Goal: Information Seeking & Learning: Learn about a topic

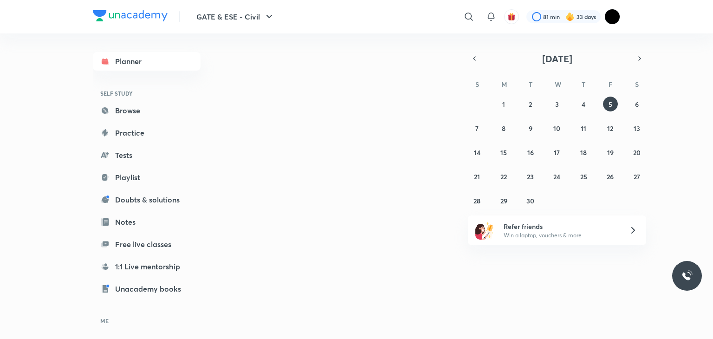
drag, startPoint x: 386, startPoint y: 171, endPoint x: 342, endPoint y: 169, distance: 43.7
click at [386, 171] on div "Today September 2025 S M T W T F S 31 1 2 3 4 5 6 7 8 9 10 11 12 13 14 15 16 17…" at bounding box center [424, 182] width 394 height 298
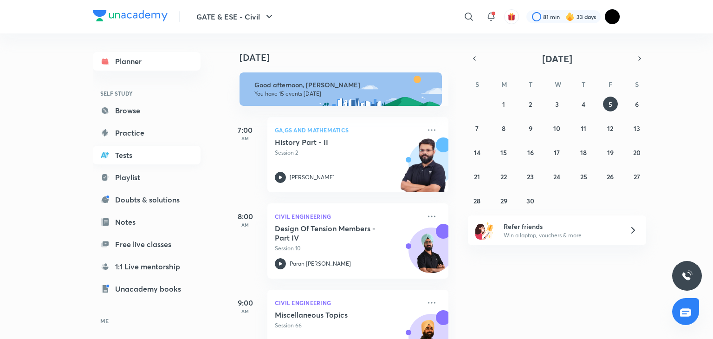
click at [128, 149] on link "Tests" at bounding box center [147, 155] width 108 height 19
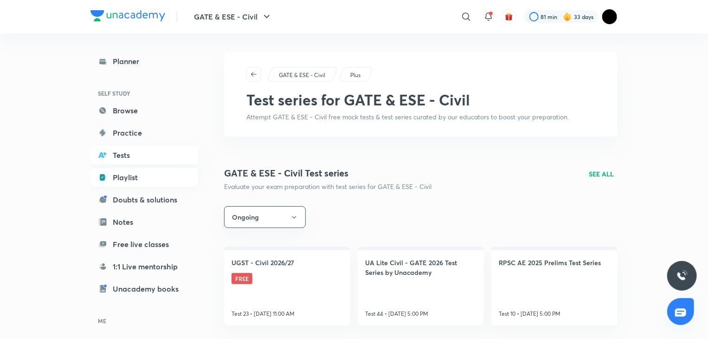
click at [128, 171] on link "Playlist" at bounding box center [145, 177] width 108 height 19
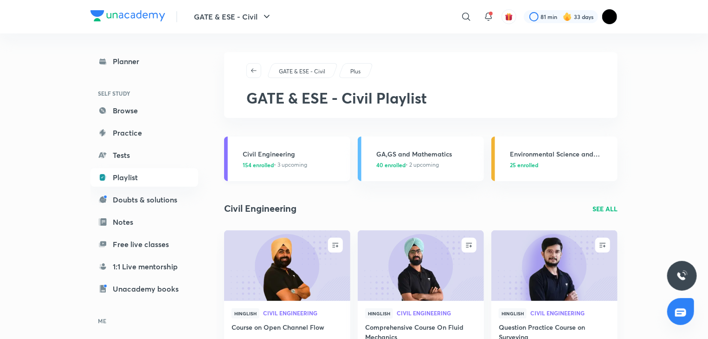
click at [234, 144] on link "Civil Engineering 154 enrolled • 3 upcoming" at bounding box center [287, 158] width 126 height 45
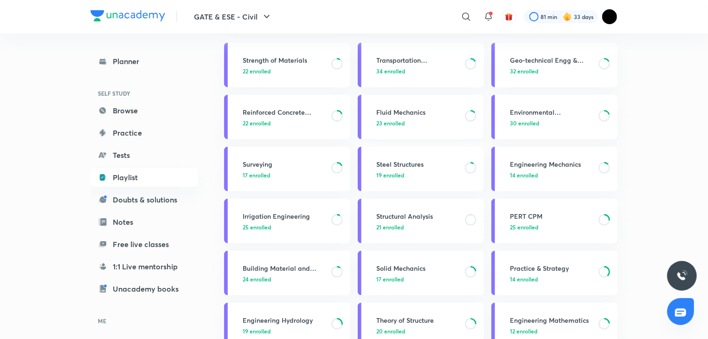
scroll to position [94, 0]
click at [420, 271] on h3 "Solid Mechanics" at bounding box center [417, 268] width 83 height 10
click at [435, 265] on h3 "Solid Mechanics" at bounding box center [417, 268] width 83 height 10
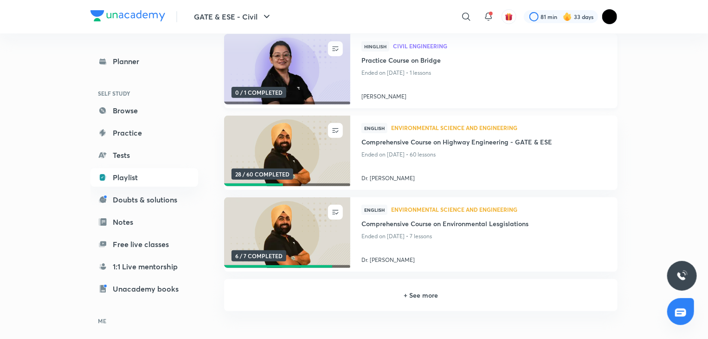
scroll to position [130, 0]
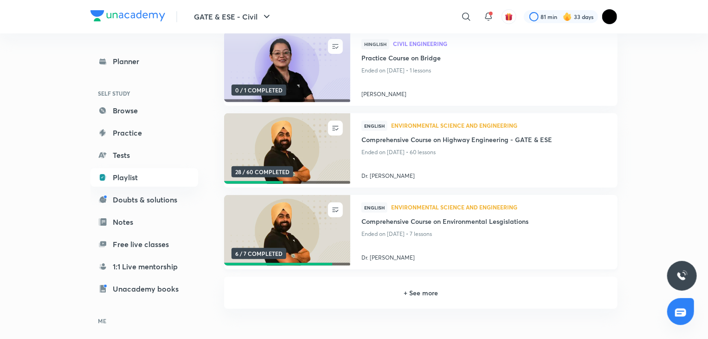
click at [324, 229] on img at bounding box center [287, 230] width 129 height 72
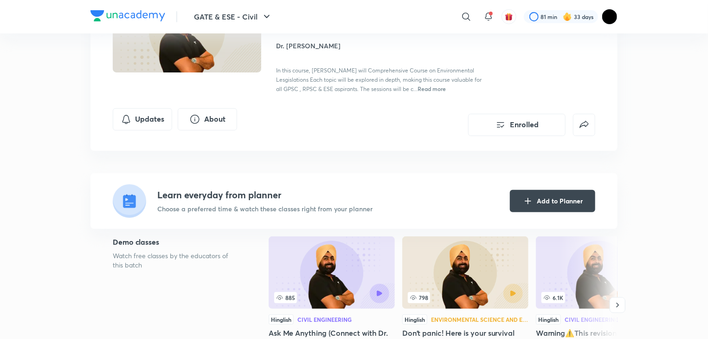
scroll to position [184, 0]
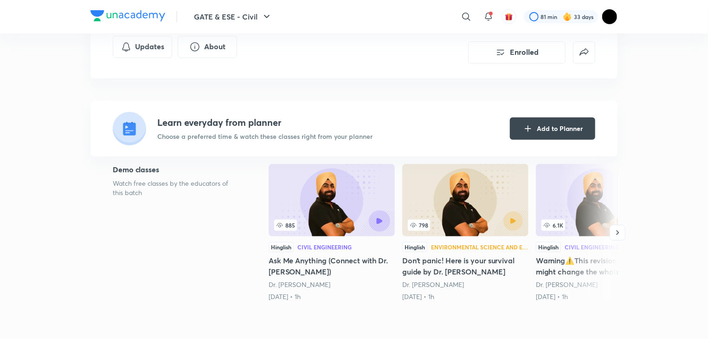
click at [381, 214] on button "button" at bounding box center [379, 220] width 21 height 21
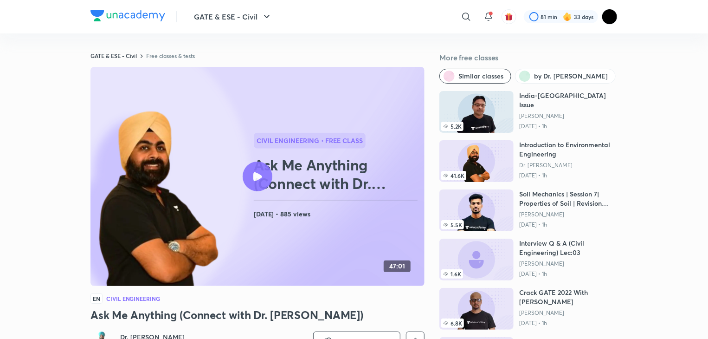
click at [267, 6] on div "GATE & ESE - Civil ​ 81 min 33 days" at bounding box center [354, 16] width 527 height 33
click at [264, 13] on icon "button" at bounding box center [266, 16] width 11 height 11
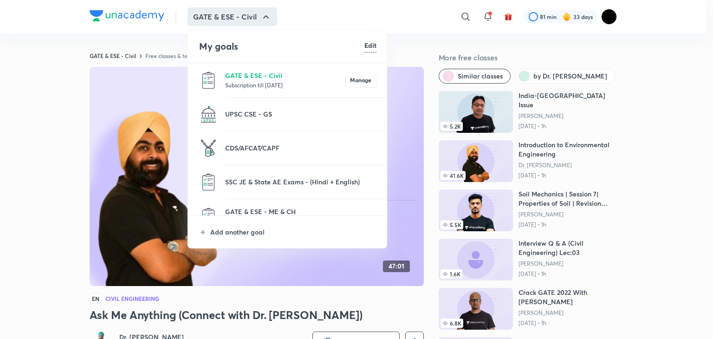
click at [31, 127] on div at bounding box center [356, 169] width 713 height 339
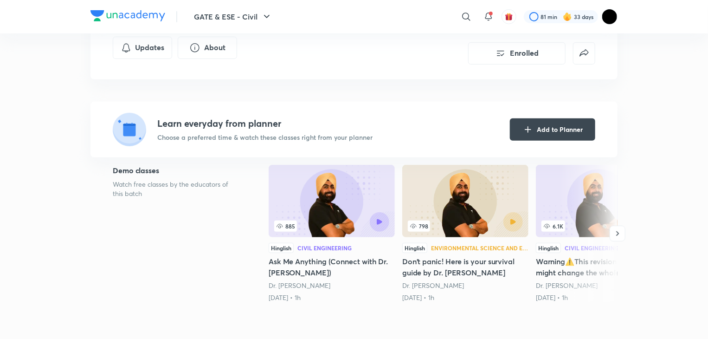
scroll to position [183, 0]
click at [617, 237] on button "button" at bounding box center [618, 233] width 16 height 16
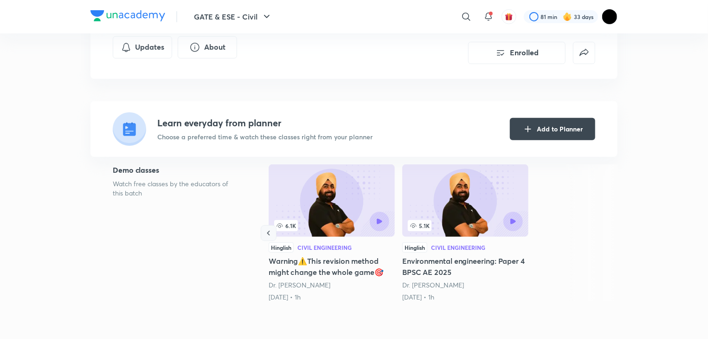
click at [271, 228] on icon "button" at bounding box center [268, 232] width 9 height 9
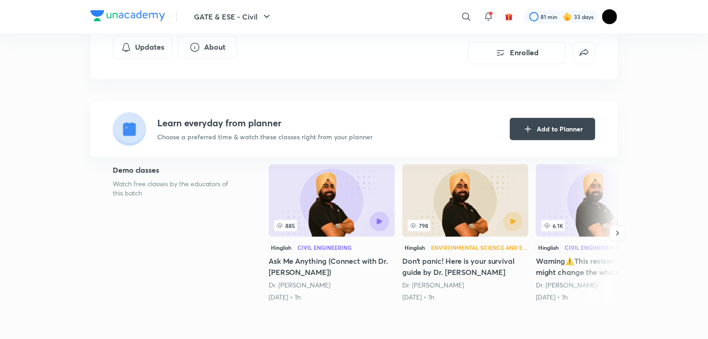
click at [433, 229] on div "798" at bounding box center [437, 225] width 58 height 11
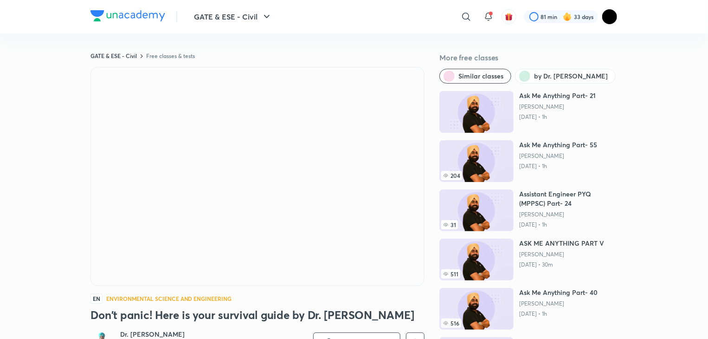
scroll to position [7, 0]
click at [499, 265] on img at bounding box center [477, 260] width 74 height 42
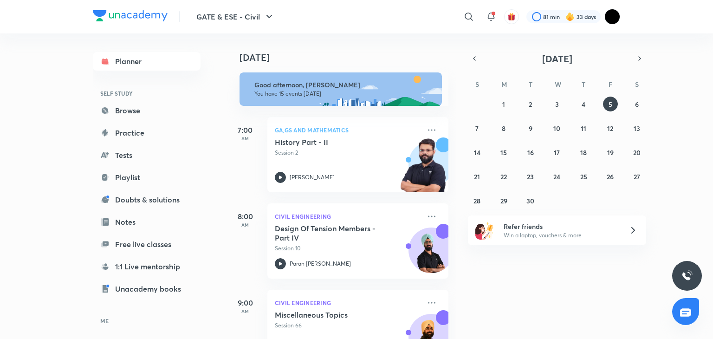
click at [141, 233] on div "Planner SELF STUDY Browse Practice Tests Playlist Doubts & solutions Notes Free…" at bounding box center [147, 210] width 108 height 317
click at [142, 228] on link "Notes" at bounding box center [147, 222] width 108 height 19
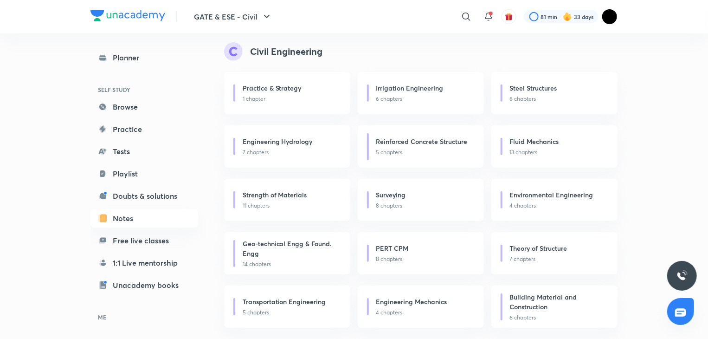
scroll to position [217, 0]
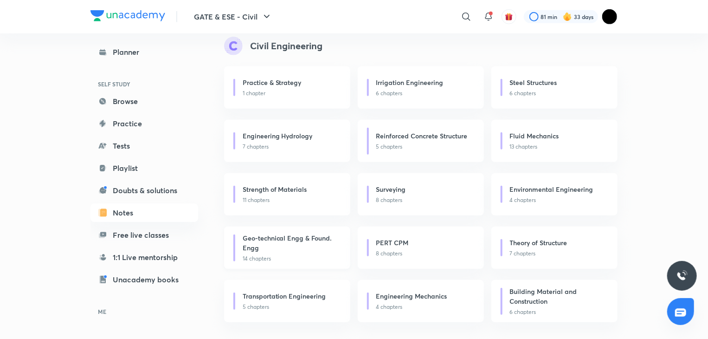
click at [295, 239] on h6 "Geo-technical Engg & Found. Engg" at bounding box center [289, 242] width 93 height 19
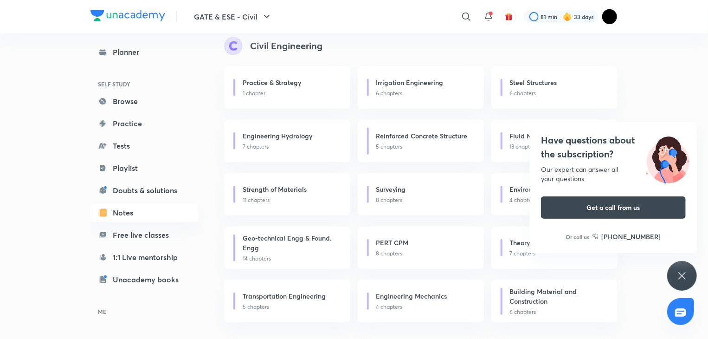
click at [693, 278] on div "Have questions about the subscription? Our expert can answer all your questions…" at bounding box center [682, 276] width 30 height 30
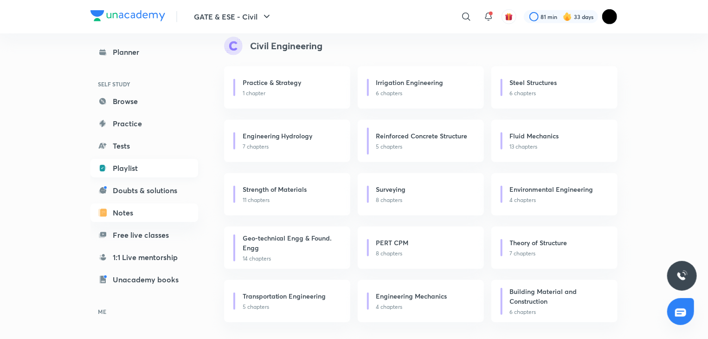
click at [154, 171] on link "Playlist" at bounding box center [145, 168] width 108 height 19
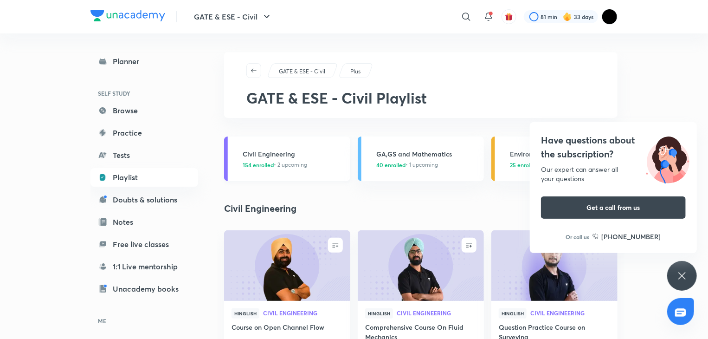
click at [288, 156] on h3 "Civil Engineering" at bounding box center [294, 154] width 102 height 10
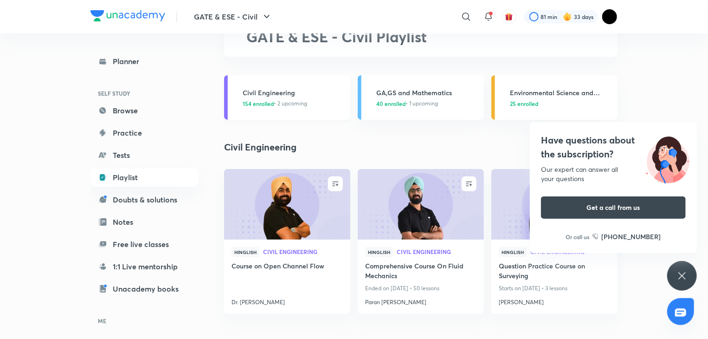
scroll to position [64, 0]
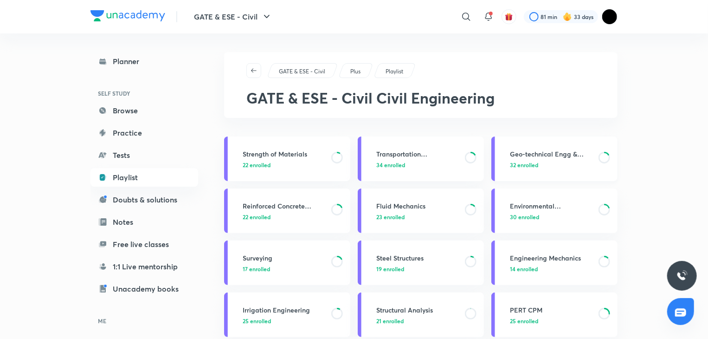
click at [534, 150] on h3 "Geo-technical Engg & Found. Engg" at bounding box center [551, 154] width 83 height 10
click at [560, 150] on h3 "Geo-technical Engg & Found. Engg" at bounding box center [551, 154] width 83 height 10
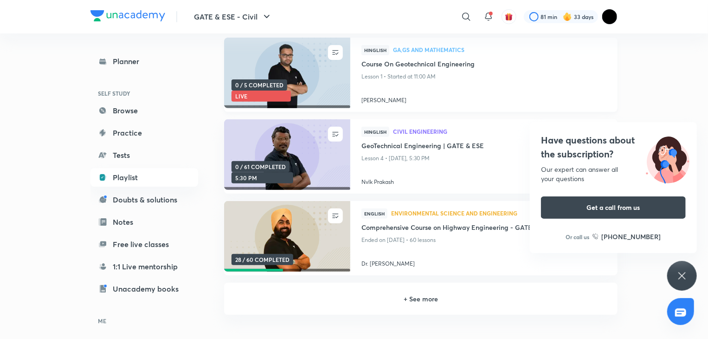
scroll to position [124, 0]
click at [330, 216] on div "UNENROLL" at bounding box center [313, 215] width 36 height 15
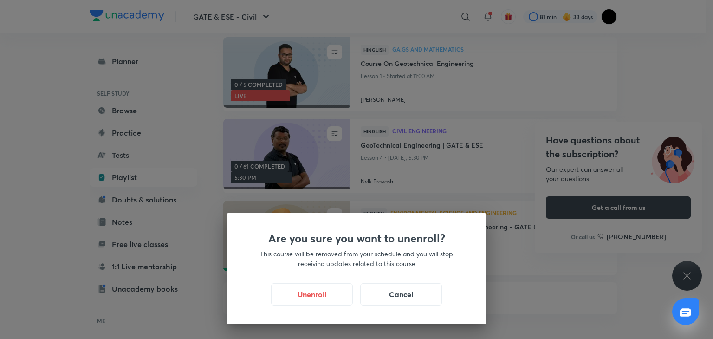
click at [398, 305] on div "Unenroll Cancel" at bounding box center [356, 294] width 215 height 22
click at [400, 304] on div "Unenroll Cancel" at bounding box center [356, 294] width 215 height 22
click at [555, 294] on div "Are you sure you want to unenroll? This course will be removed from your schedu…" at bounding box center [356, 169] width 713 height 339
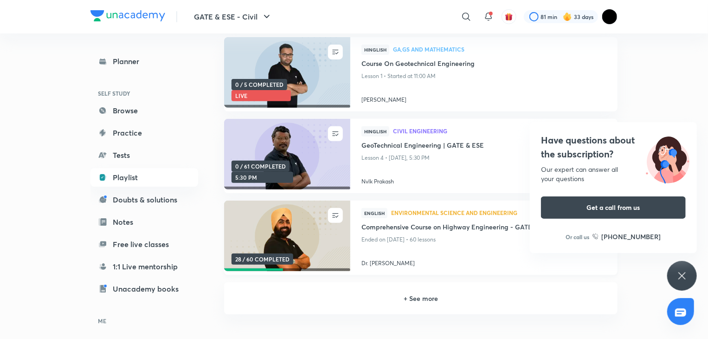
click at [448, 256] on h4 "Dr. Jaspal Singh" at bounding box center [484, 261] width 245 height 12
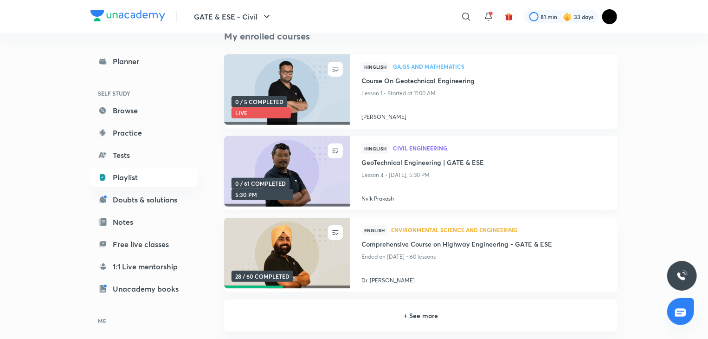
scroll to position [108, 0]
click at [259, 275] on span "28 / 60 COMPLETED" at bounding box center [263, 275] width 62 height 11
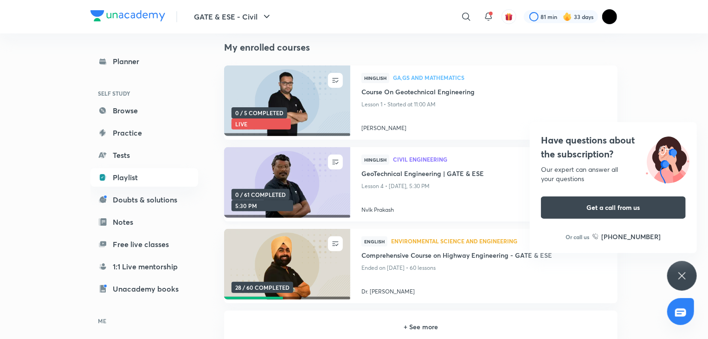
scroll to position [98, 0]
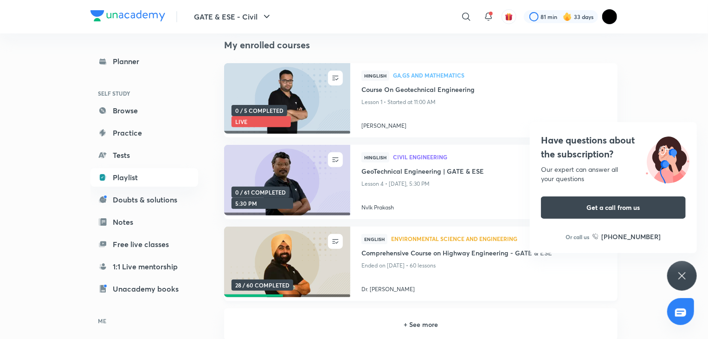
click at [334, 264] on img at bounding box center [287, 262] width 129 height 72
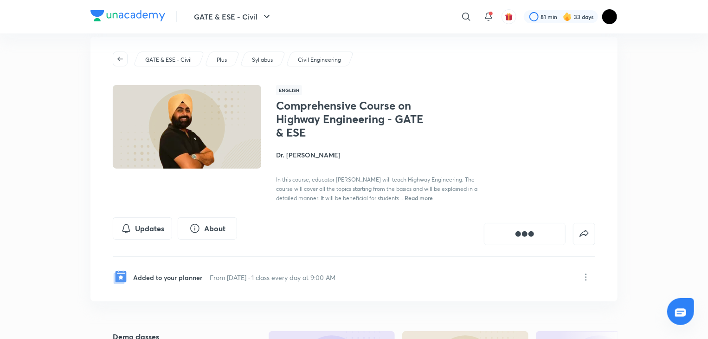
scroll to position [6, 0]
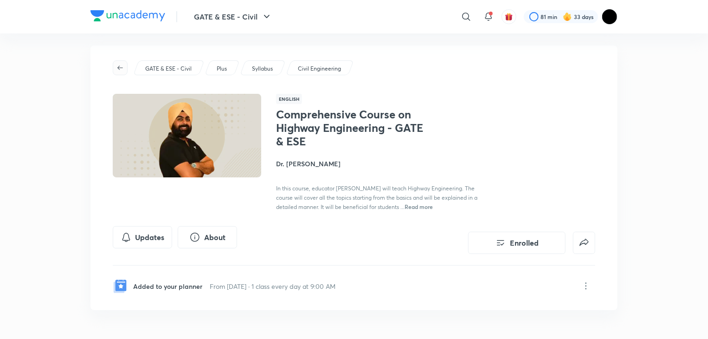
click at [126, 63] on button "button" at bounding box center [120, 67] width 15 height 15
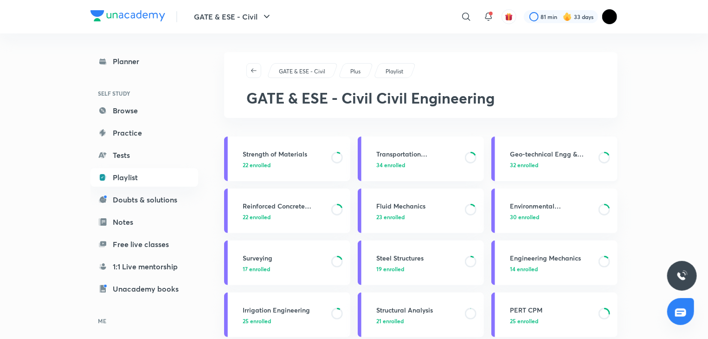
click at [510, 151] on h3 "Geo-technical Engg & Found. Engg" at bounding box center [551, 154] width 83 height 10
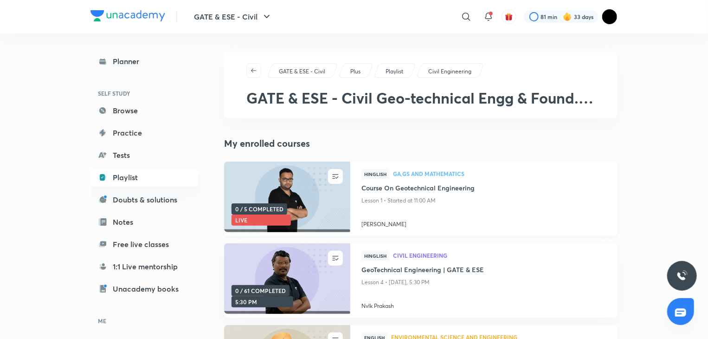
click at [309, 196] on img at bounding box center [287, 197] width 129 height 72
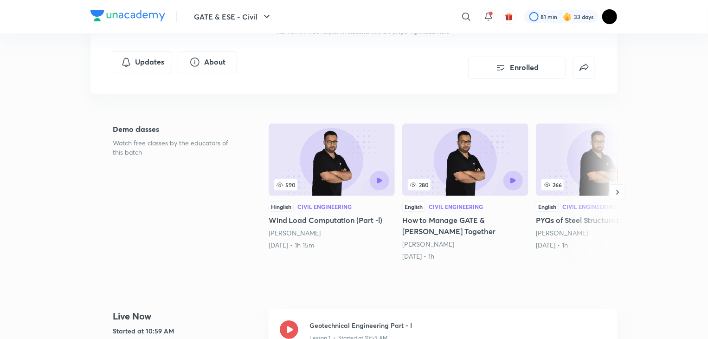
scroll to position [134, 0]
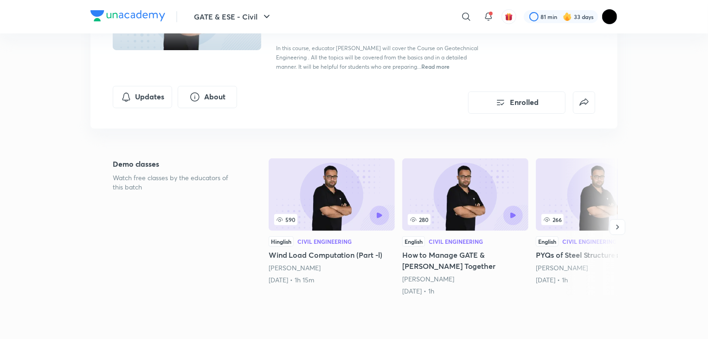
click at [497, 267] on h5 "How to Manage GATE & AE-JE Together" at bounding box center [465, 260] width 126 height 22
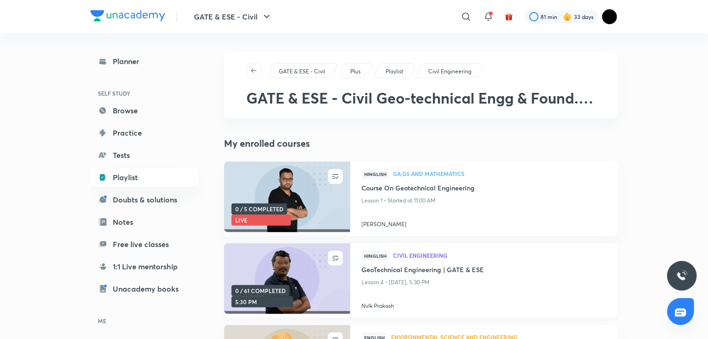
click at [301, 268] on img at bounding box center [287, 279] width 129 height 72
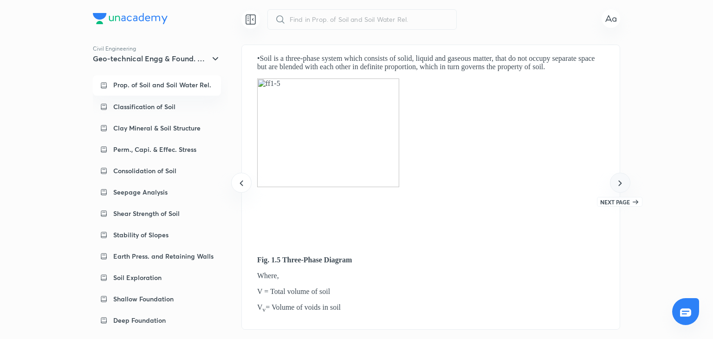
click at [621, 179] on icon at bounding box center [620, 182] width 11 height 11
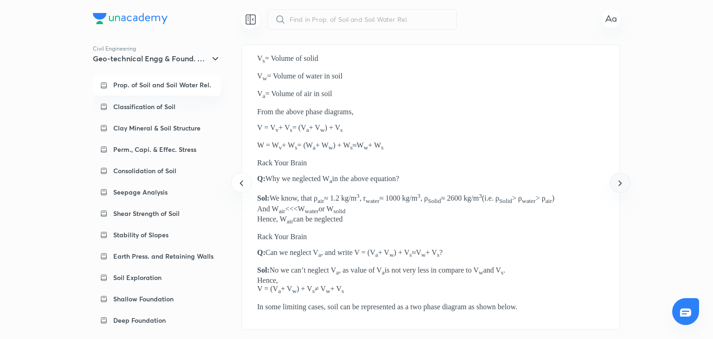
click at [621, 179] on icon at bounding box center [620, 182] width 11 height 11
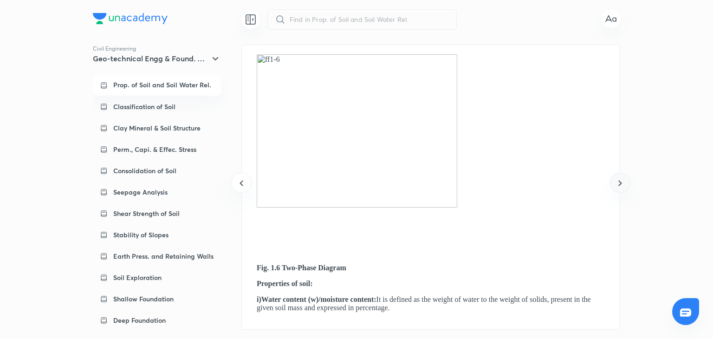
click at [621, 179] on icon at bounding box center [620, 182] width 11 height 11
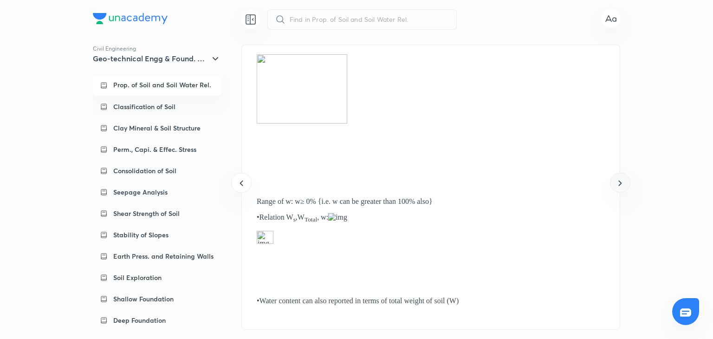
click at [621, 179] on icon at bounding box center [620, 182] width 11 height 11
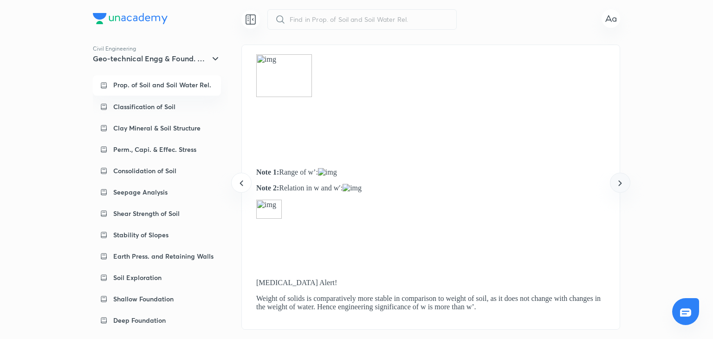
click at [621, 179] on icon at bounding box center [620, 182] width 11 height 11
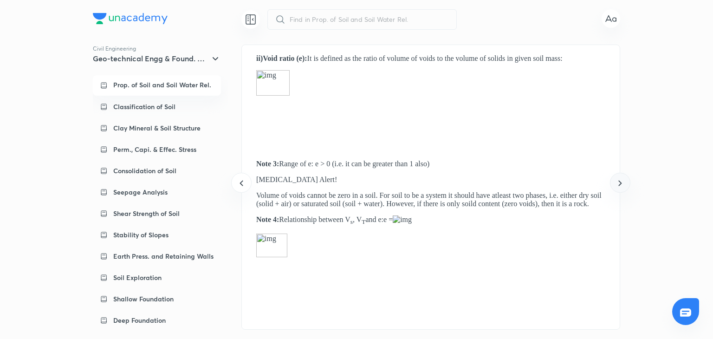
click at [621, 179] on icon at bounding box center [620, 182] width 11 height 11
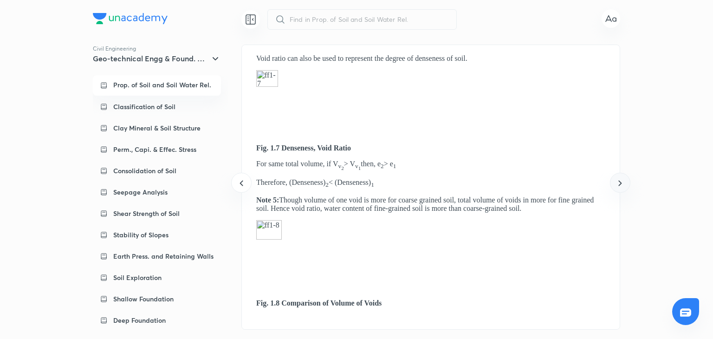
click at [621, 179] on icon at bounding box center [620, 182] width 11 height 11
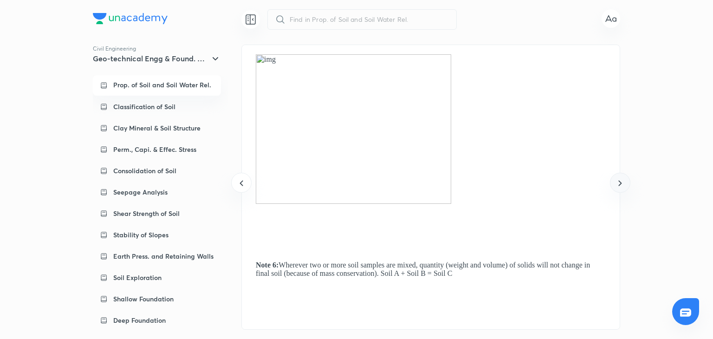
click at [621, 179] on icon at bounding box center [620, 182] width 11 height 11
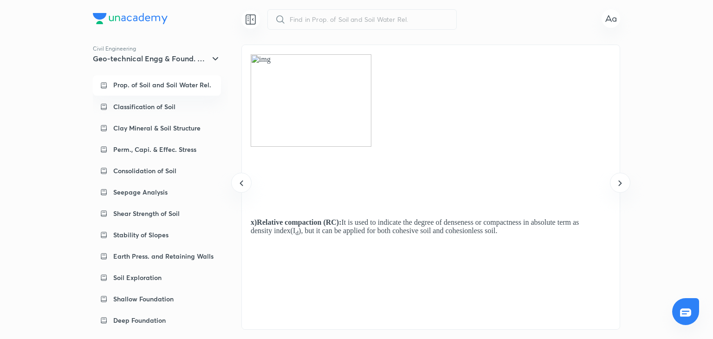
scroll to position [0, 16630]
